Goal: Transaction & Acquisition: Purchase product/service

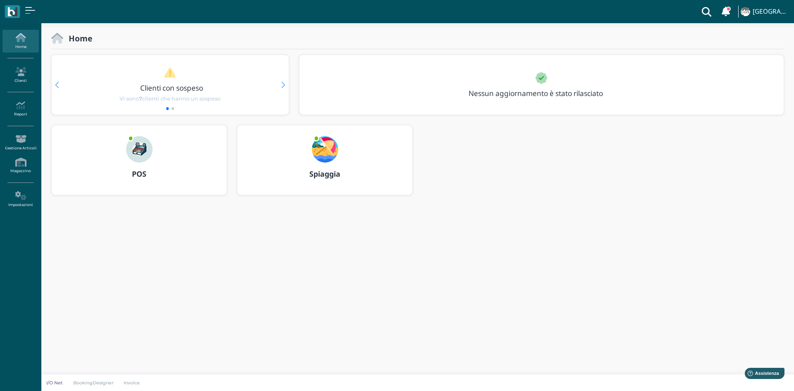
click at [125, 141] on div at bounding box center [140, 143] width 40 height 37
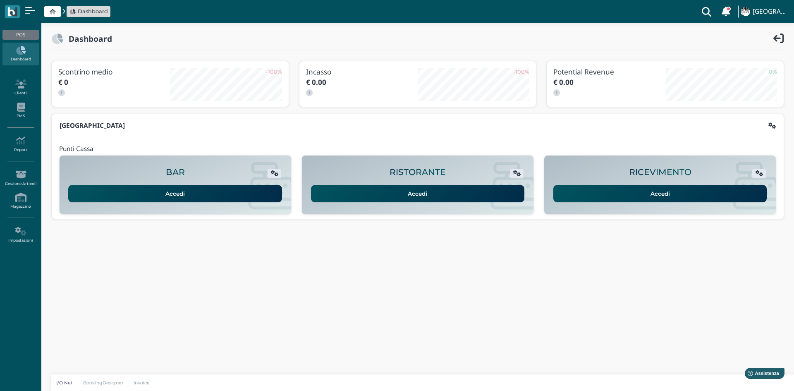
click at [664, 197] on link "Accedi" at bounding box center [661, 193] width 214 height 17
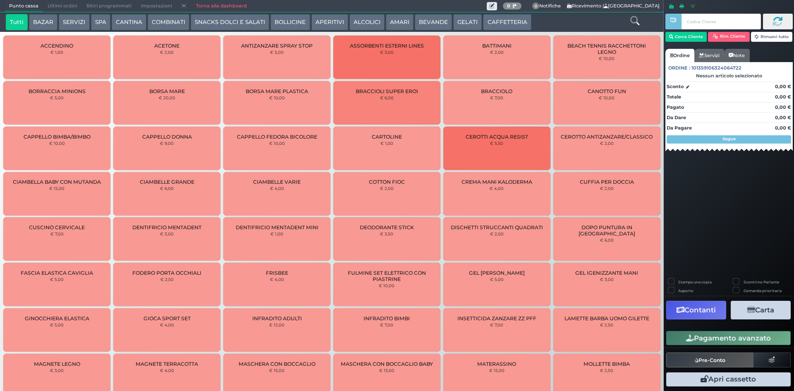
click at [495, 21] on button "CAFFETTERIA" at bounding box center [507, 22] width 48 height 17
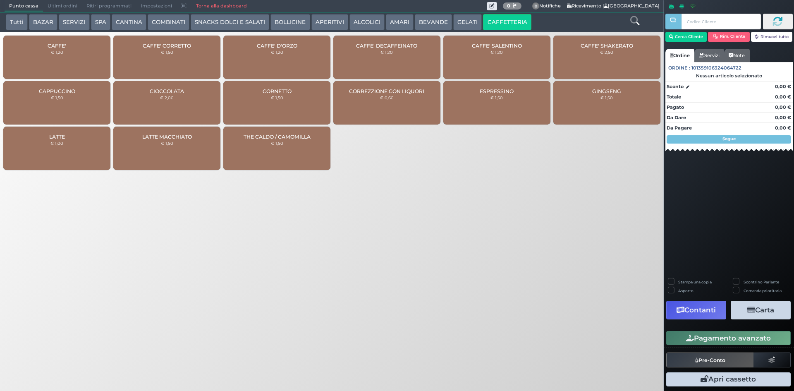
click at [428, 22] on button "BEVANDE" at bounding box center [433, 22] width 37 height 17
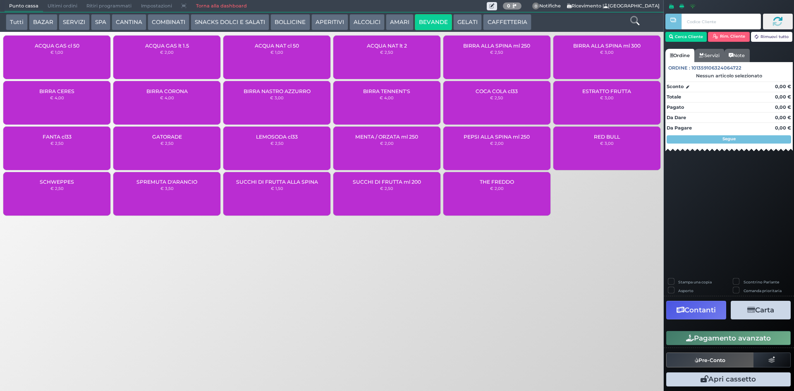
click at [262, 50] on div "ACQUA NAT cl 50 € 1,00" at bounding box center [276, 57] width 107 height 43
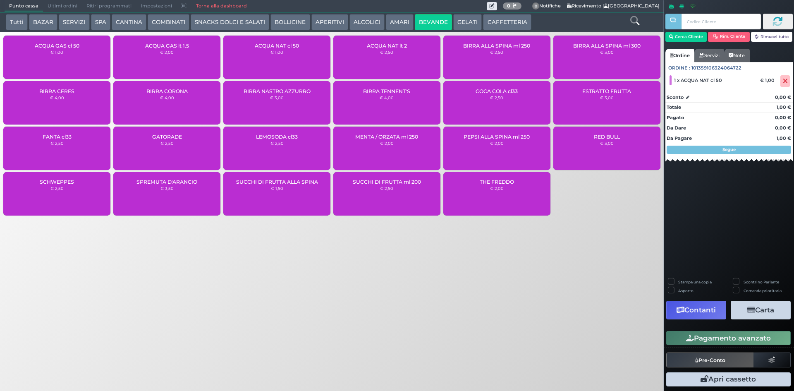
click at [732, 337] on button "Pagamento avanzato" at bounding box center [729, 338] width 125 height 14
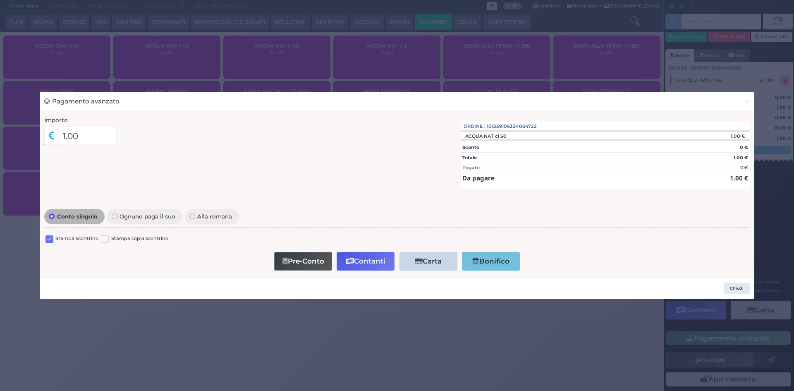
click at [49, 240] on label at bounding box center [50, 239] width 8 height 8
click at [0, 0] on input "checkbox" at bounding box center [0, 0] width 0 height 0
click at [375, 258] on button "Contanti" at bounding box center [366, 261] width 58 height 19
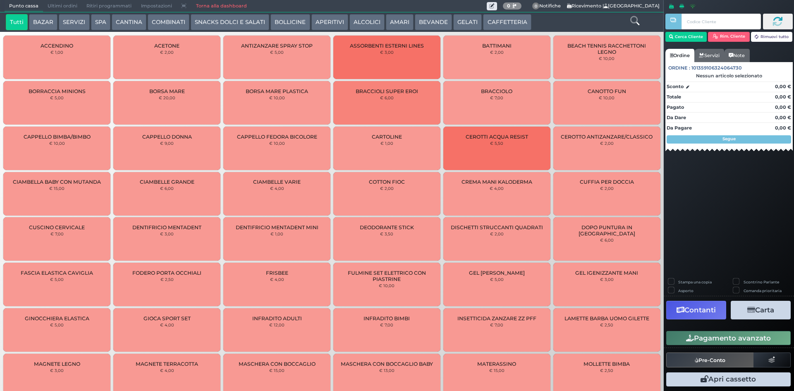
click at [60, 1] on span "Ultimi ordini" at bounding box center [62, 6] width 39 height 12
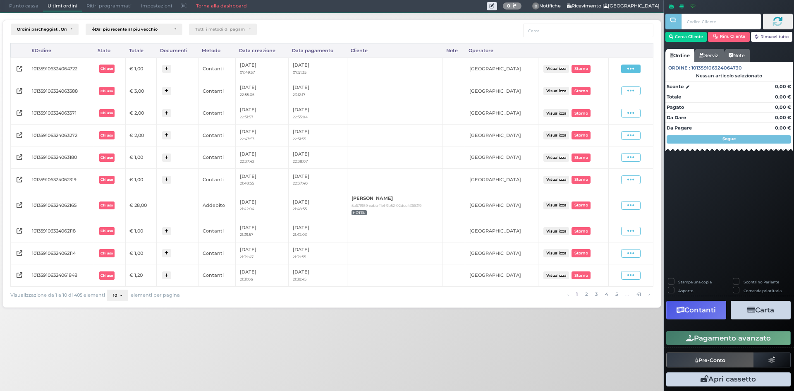
click at [633, 71] on icon at bounding box center [631, 69] width 7 height 8
click at [615, 97] on span "Ristampa Pre-Conto" at bounding box center [612, 93] width 34 height 14
click at [29, 8] on span "Punto cassa" at bounding box center [24, 6] width 38 height 12
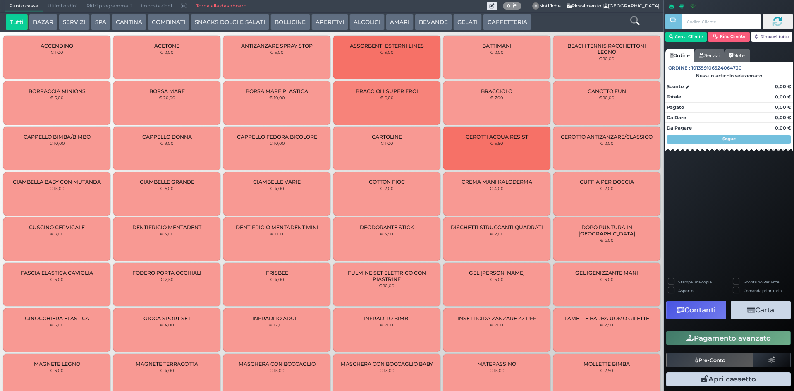
click at [516, 22] on button "CAFFETTERIA" at bounding box center [507, 22] width 48 height 17
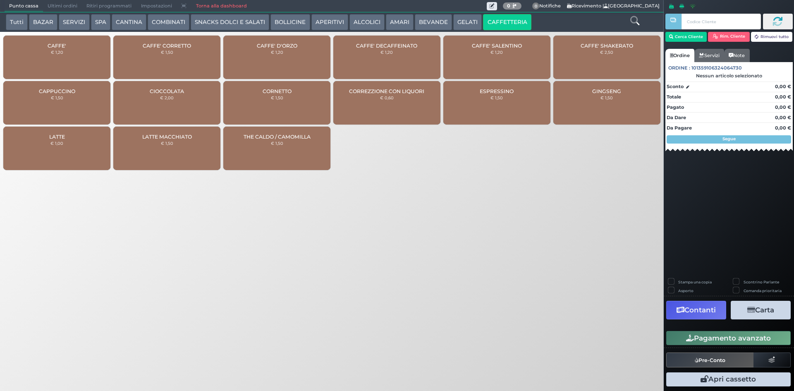
click at [77, 53] on div "CAFFE' € 1,20" at bounding box center [56, 57] width 107 height 43
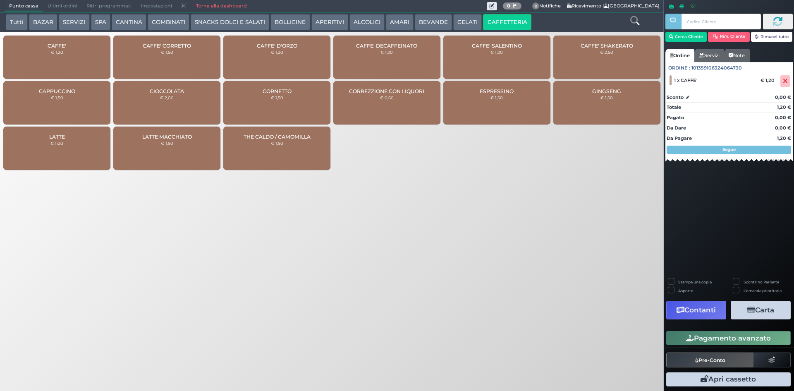
click at [742, 335] on button "Pagamento avanzato" at bounding box center [729, 338] width 125 height 14
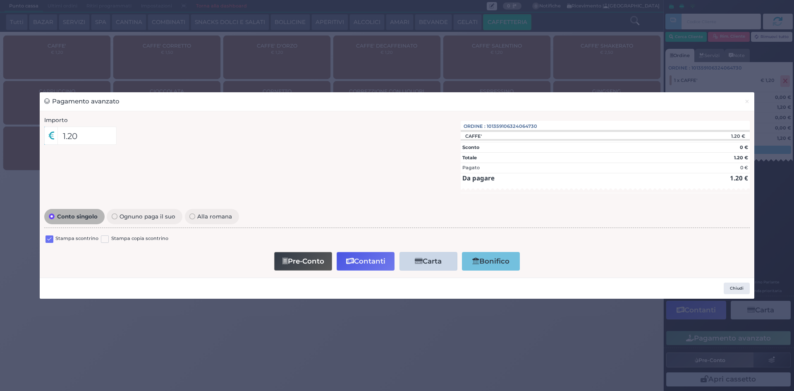
click at [48, 238] on label at bounding box center [50, 239] width 8 height 8
click at [0, 0] on input "checkbox" at bounding box center [0, 0] width 0 height 0
click at [379, 261] on button "Contanti" at bounding box center [366, 261] width 58 height 19
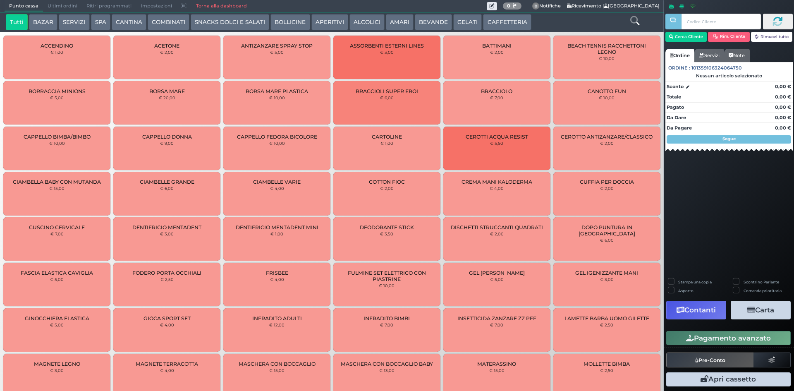
click at [58, 6] on span "Ultimi ordini" at bounding box center [62, 6] width 39 height 12
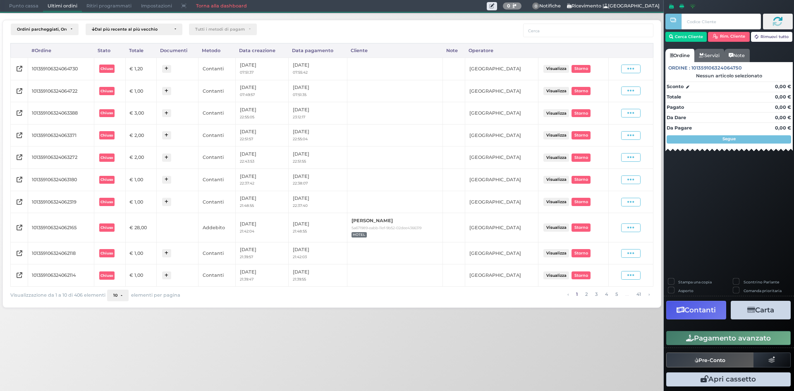
click at [642, 69] on div "Visualizza Ristampa Pre-Conto Storno" at bounding box center [631, 69] width 36 height 9
click at [632, 69] on icon at bounding box center [631, 69] width 7 height 8
click at [606, 91] on span "Ristampa Pre-Conto" at bounding box center [612, 93] width 34 height 14
click at [30, 0] on span "Punto cassa" at bounding box center [24, 6] width 38 height 12
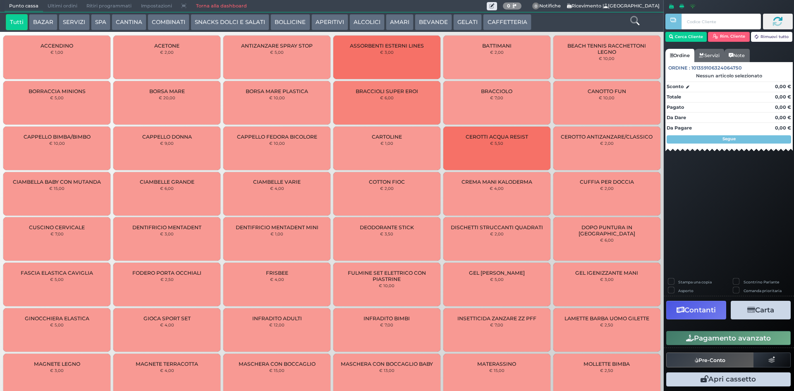
click at [106, 17] on button "SPA" at bounding box center [100, 22] width 19 height 17
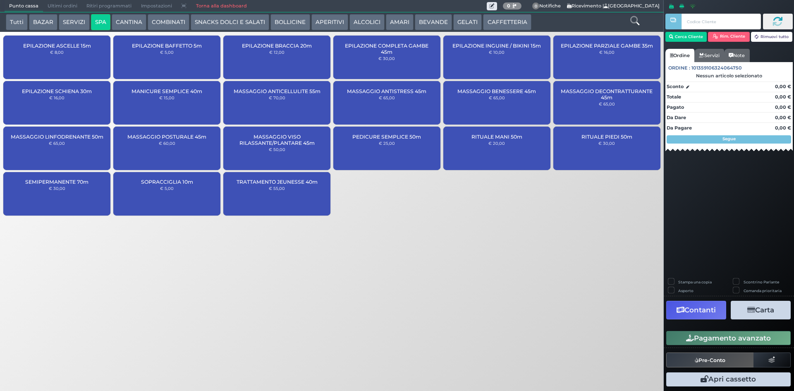
click at [415, 114] on div "MASSAGGIO ANTISTRESS 45m € 65,00" at bounding box center [386, 102] width 107 height 43
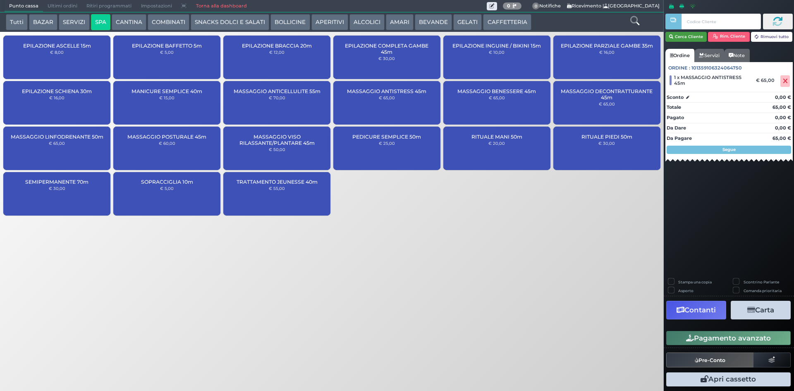
click at [699, 40] on button "Cerca Cliente" at bounding box center [687, 37] width 42 height 10
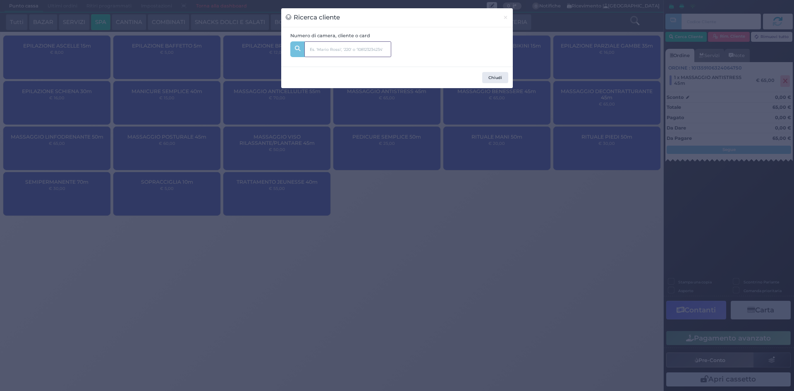
click at [328, 52] on input "text" at bounding box center [348, 49] width 87 height 16
type input "339"
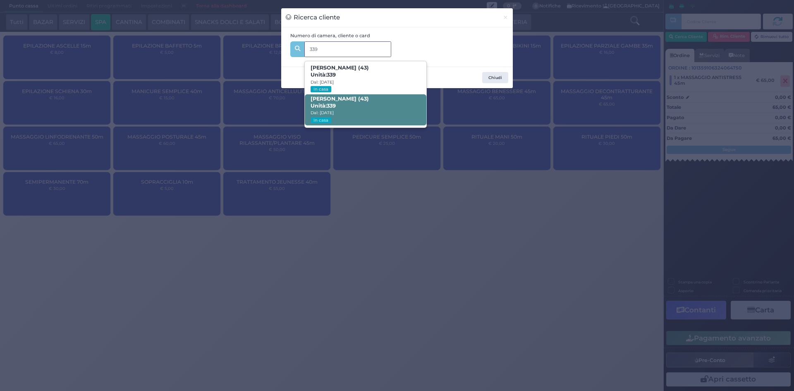
click at [377, 103] on span "Giovanni De Marinis (43) Unità: 339 Dal: 06/09/2025 In casa" at bounding box center [365, 109] width 121 height 31
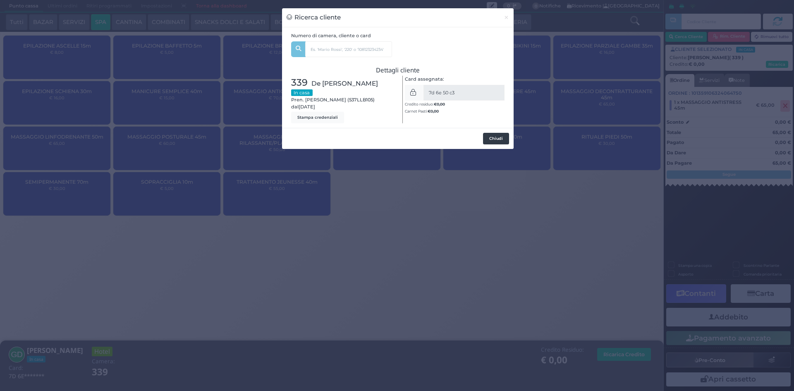
click at [505, 137] on button "Chiudi" at bounding box center [496, 139] width 26 height 12
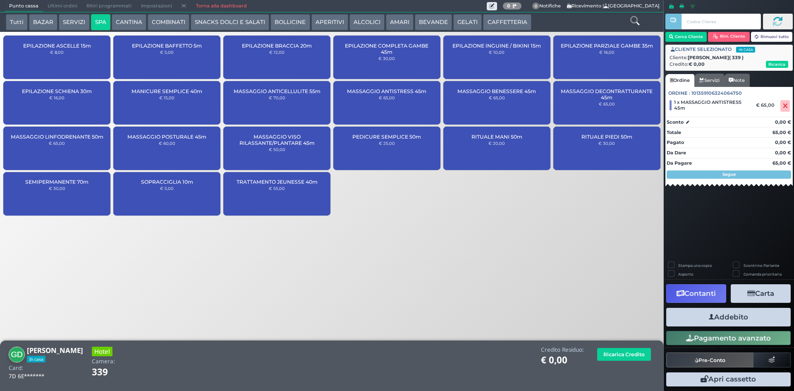
click at [742, 314] on button "Addebito" at bounding box center [729, 317] width 125 height 19
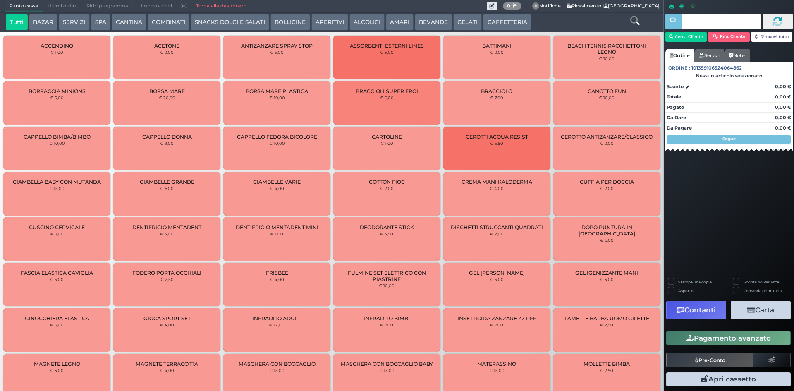
click at [502, 22] on button "CAFFETTERIA" at bounding box center [507, 22] width 48 height 17
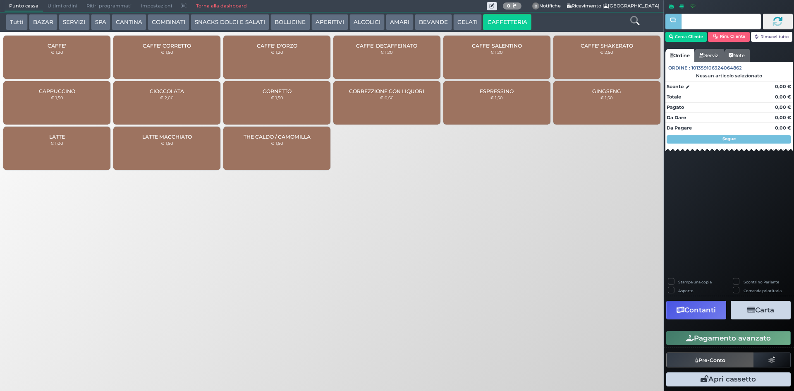
click at [47, 58] on div "CAFFE' € 1,20" at bounding box center [56, 57] width 107 height 43
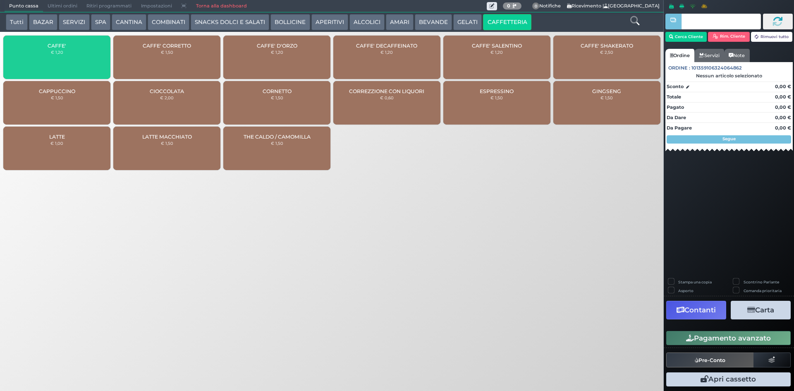
click at [47, 58] on div "CAFFE' € 1,20" at bounding box center [56, 57] width 107 height 43
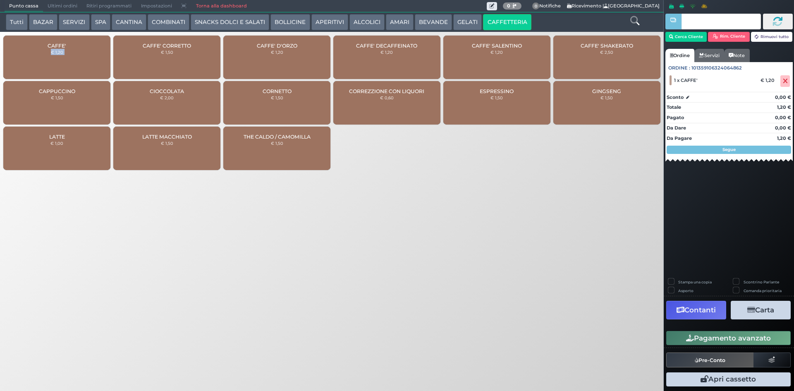
click at [47, 58] on div "CAFFE' € 1,20" at bounding box center [56, 57] width 107 height 43
click at [676, 81] on span "3 x CAFFE'" at bounding box center [686, 80] width 24 height 6
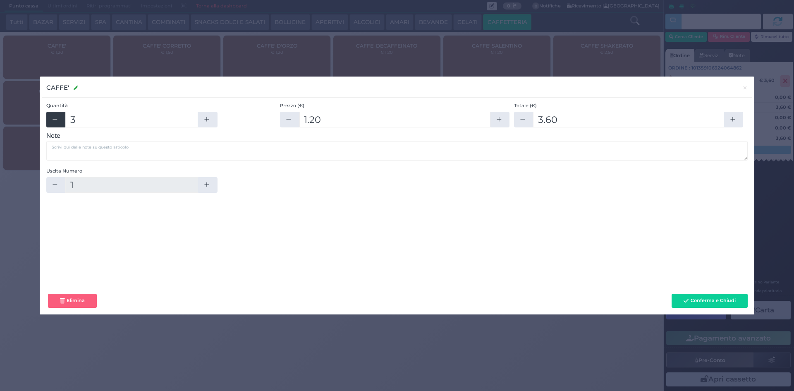
click at [51, 119] on button "button" at bounding box center [55, 120] width 19 height 16
type input "2"
type input "2.4"
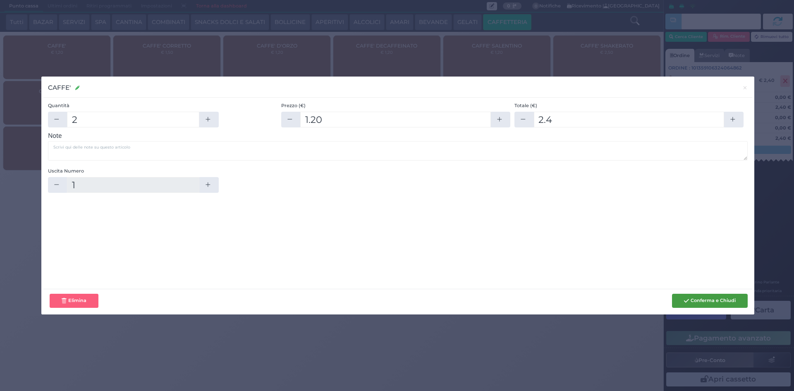
click at [684, 299] on icon "button" at bounding box center [686, 300] width 5 height 5
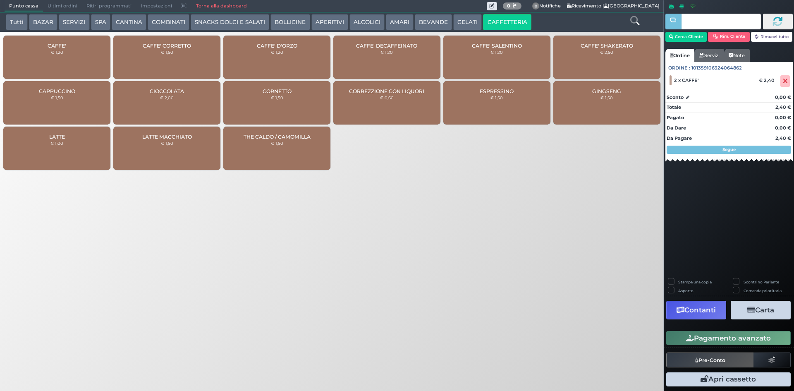
click at [705, 343] on button "Pagamento avanzato" at bounding box center [729, 338] width 125 height 14
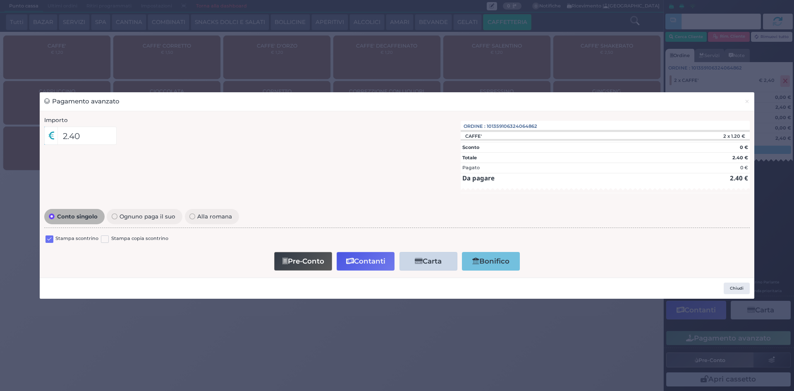
click at [50, 242] on label at bounding box center [50, 239] width 8 height 8
click at [0, 0] on input "checkbox" at bounding box center [0, 0] width 0 height 0
click at [359, 254] on button "Contanti" at bounding box center [366, 261] width 58 height 19
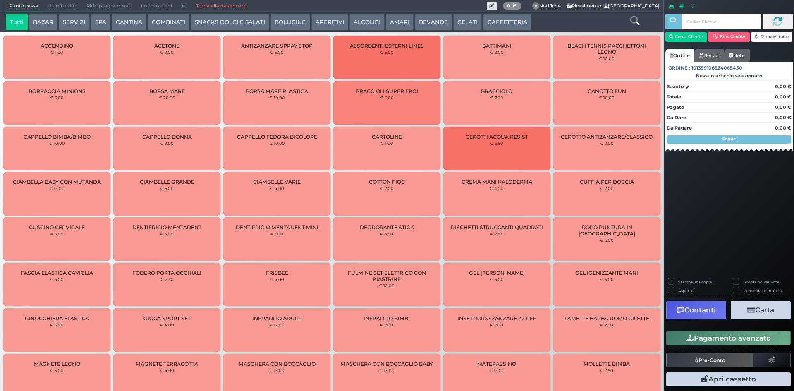
click at [73, 4] on span "Ultimi ordini" at bounding box center [62, 6] width 39 height 12
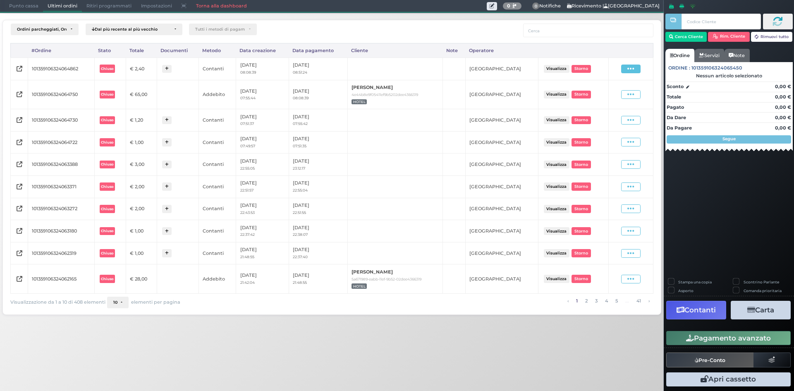
click at [637, 72] on span at bounding box center [630, 69] width 19 height 9
click at [619, 91] on span "Ristampa Pre-Conto" at bounding box center [612, 93] width 34 height 14
click at [20, 9] on span "Punto cassa" at bounding box center [24, 6] width 38 height 12
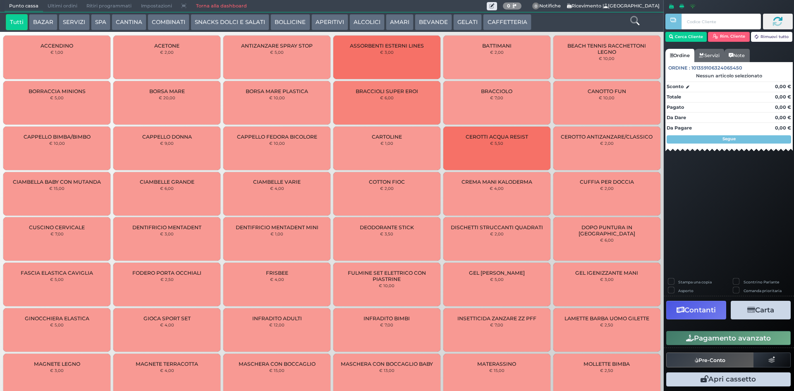
click at [444, 28] on button "BEVANDE" at bounding box center [433, 22] width 37 height 17
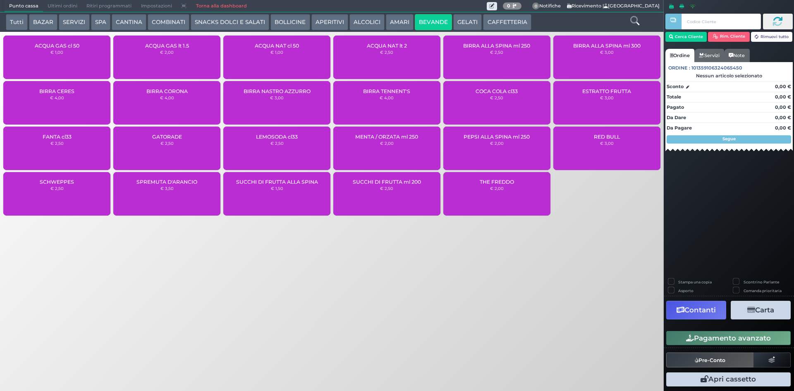
click at [265, 63] on div "ACQUA NAT cl 50 € 1,00" at bounding box center [276, 57] width 107 height 43
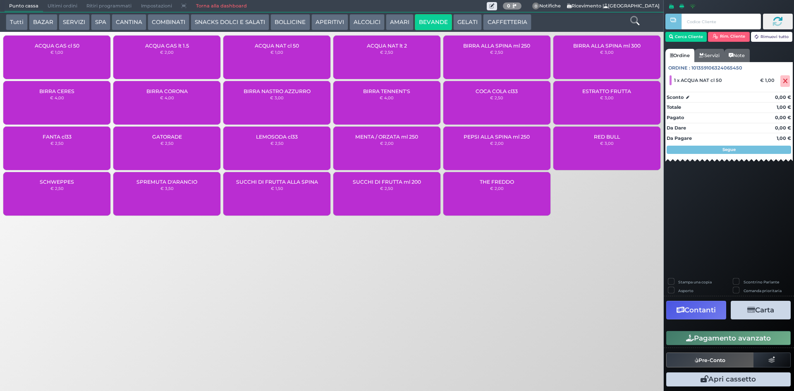
click at [719, 338] on button "Pagamento avanzato" at bounding box center [729, 338] width 125 height 14
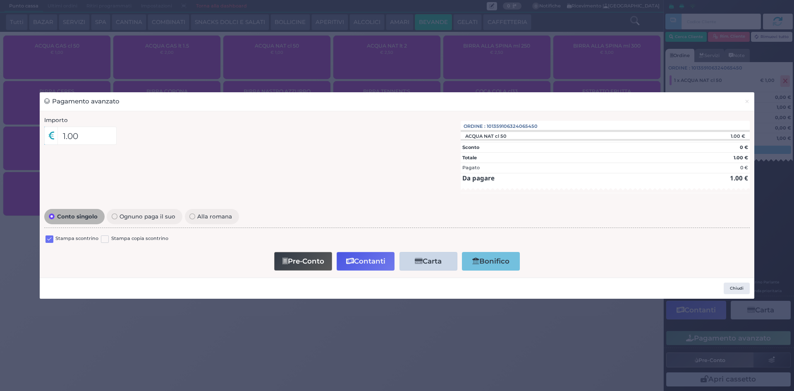
click at [47, 239] on label at bounding box center [50, 239] width 8 height 8
click at [0, 0] on input "checkbox" at bounding box center [0, 0] width 0 height 0
click at [351, 254] on button "Contanti" at bounding box center [366, 261] width 58 height 19
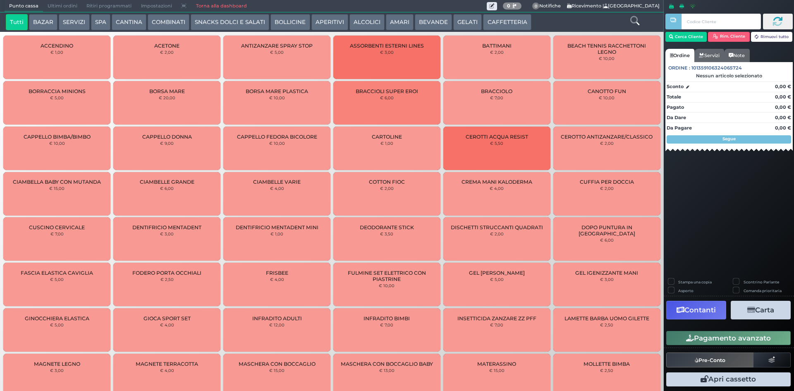
click at [69, 6] on span "Ultimi ordini" at bounding box center [62, 6] width 39 height 12
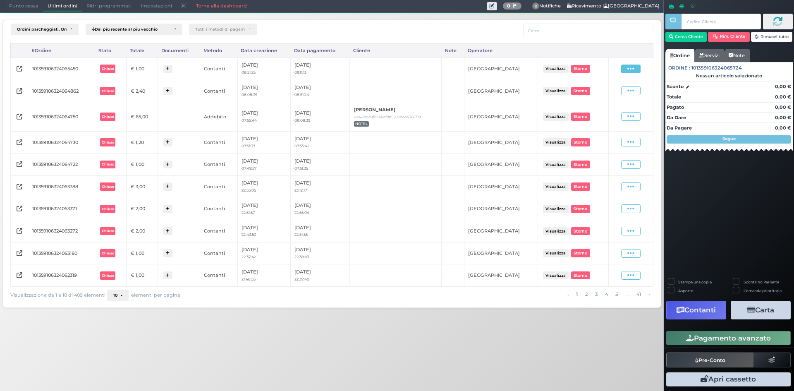
click at [627, 73] on span at bounding box center [630, 69] width 19 height 9
click at [621, 92] on span "Ristampa Pre-Conto" at bounding box center [612, 93] width 34 height 14
click at [24, 7] on span "Punto cassa" at bounding box center [24, 6] width 38 height 12
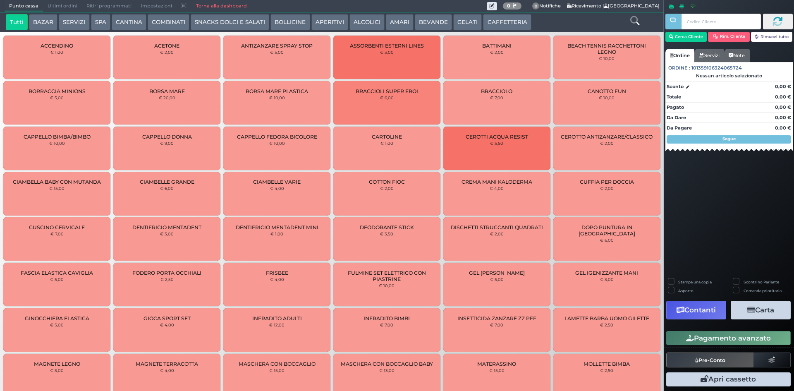
click at [423, 28] on button "BEVANDE" at bounding box center [433, 22] width 37 height 17
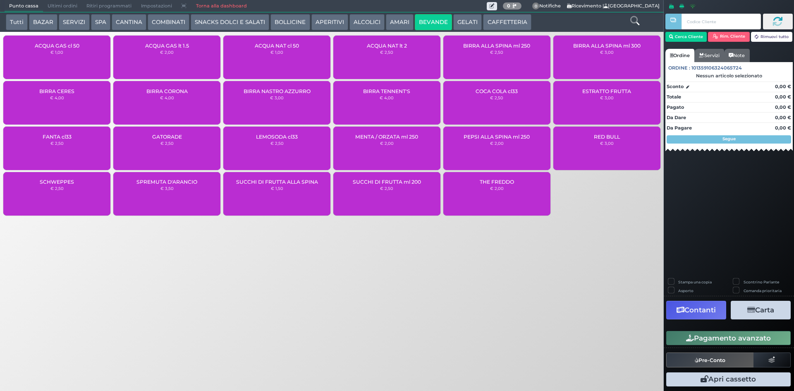
click at [303, 70] on div "ACQUA NAT cl 50 € 1,00" at bounding box center [276, 57] width 107 height 43
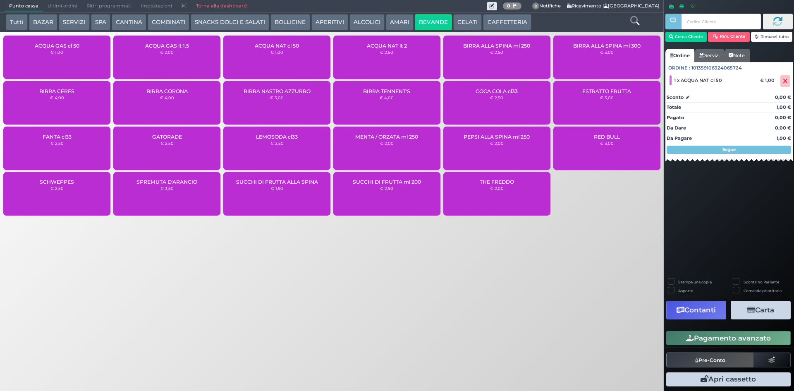
click at [735, 337] on button "Pagamento avanzato" at bounding box center [729, 338] width 125 height 14
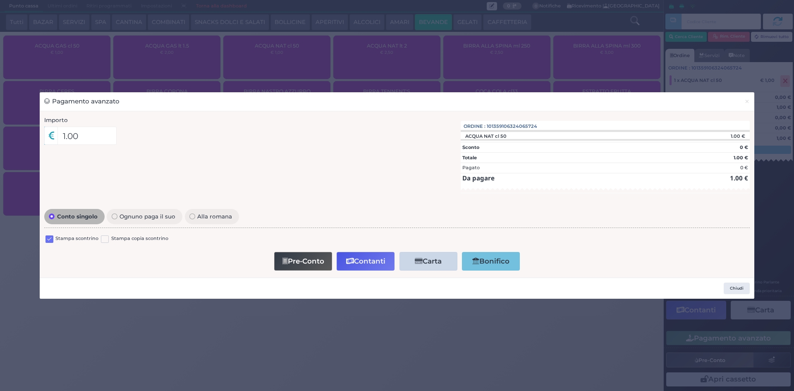
click at [49, 239] on label at bounding box center [50, 239] width 8 height 8
click at [0, 0] on input "checkbox" at bounding box center [0, 0] width 0 height 0
click at [370, 265] on button "Contanti" at bounding box center [366, 261] width 58 height 19
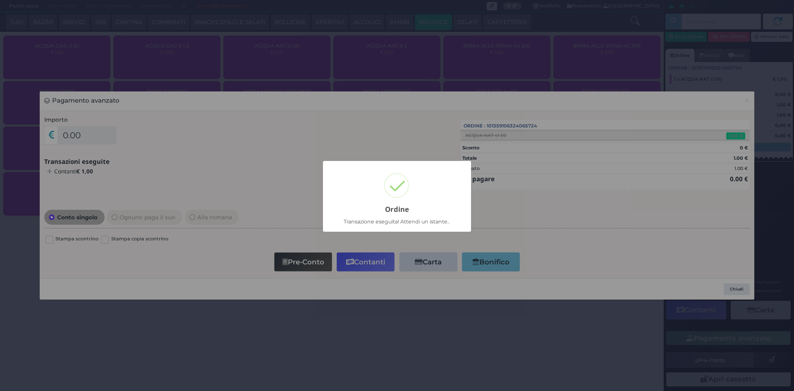
click at [78, 7] on div "× Ordine Transazione eseguita! Attendi un istante.. OK No Cancel" at bounding box center [397, 195] width 794 height 391
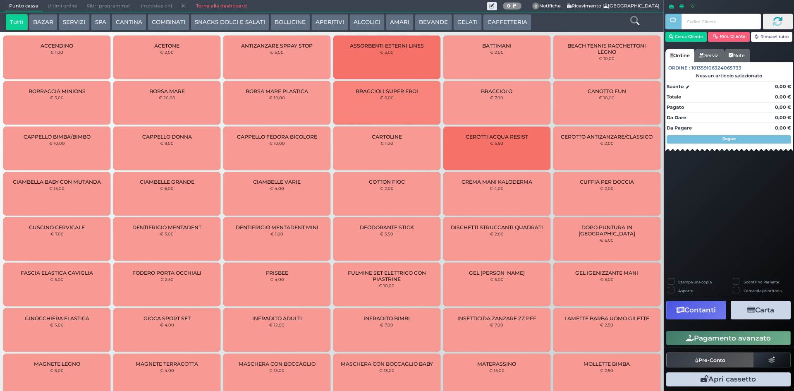
click at [56, 5] on span "Ultimi ordini" at bounding box center [62, 6] width 39 height 12
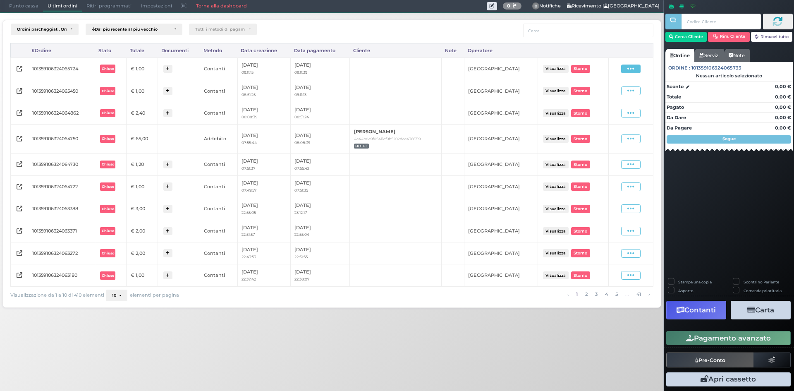
click at [632, 65] on icon at bounding box center [631, 69] width 7 height 8
click at [605, 96] on span "Ristampa Pre-Conto" at bounding box center [612, 93] width 34 height 14
